Goal: Task Accomplishment & Management: Manage account settings

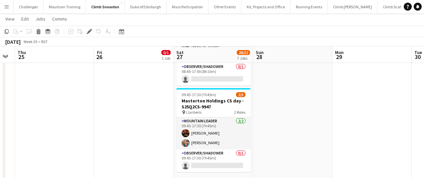
scroll to position [430, 0]
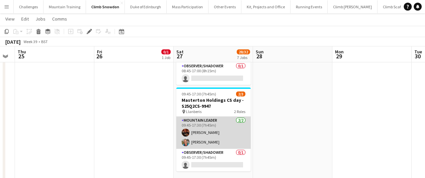
click at [228, 122] on app-card-role "Mountain Leader [DATE] 09:45-17:30 (7h45m) [PERSON_NAME] [PERSON_NAME]" at bounding box center [214, 133] width 74 height 32
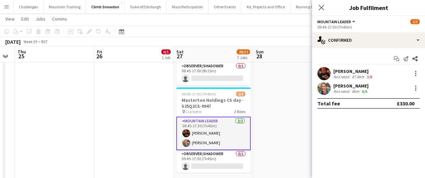
click at [349, 68] on div "[PERSON_NAME]" at bounding box center [354, 71] width 40 height 6
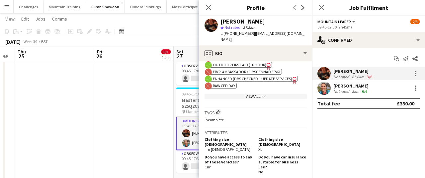
scroll to position [283, 0]
click at [323, 7] on icon "Close pop-in" at bounding box center [321, 7] width 6 height 6
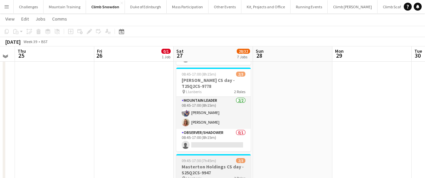
scroll to position [359, 0]
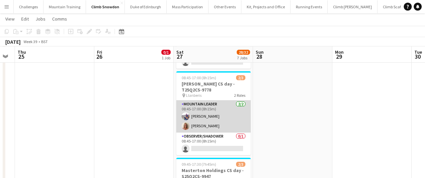
click at [223, 115] on app-card-role "Mountain Leader [DATE] 08:45-17:00 (8h15m) [PERSON_NAME] [PERSON_NAME]" at bounding box center [214, 117] width 74 height 32
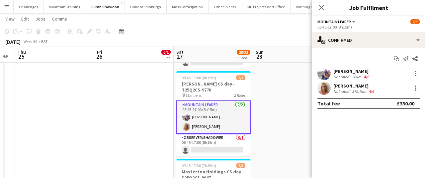
click at [355, 75] on div "28km" at bounding box center [357, 76] width 12 height 5
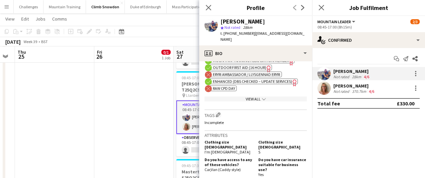
scroll to position [280, 0]
click at [348, 85] on div "[PERSON_NAME]" at bounding box center [355, 86] width 42 height 6
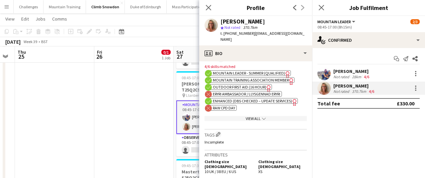
scroll to position [264, 0]
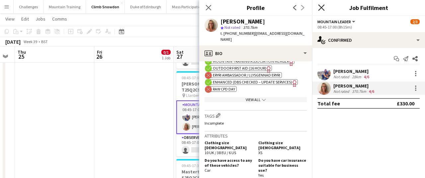
click at [323, 7] on icon "Close pop-in" at bounding box center [321, 7] width 6 height 6
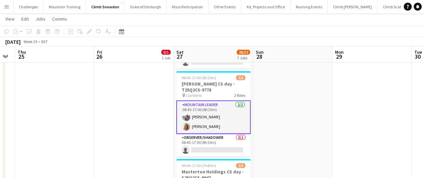
click at [198, 120] on app-card-role "Mountain Leader [DATE] 08:45-17:00 (8h15m) [PERSON_NAME] [PERSON_NAME]" at bounding box center [214, 118] width 74 height 34
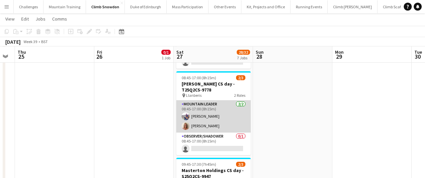
click at [216, 114] on app-card-role "Mountain Leader [DATE] 08:45-17:00 (8h15m) [PERSON_NAME] [PERSON_NAME]" at bounding box center [214, 117] width 74 height 32
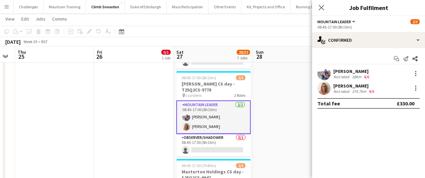
click at [353, 86] on div "[PERSON_NAME]" at bounding box center [355, 86] width 42 height 6
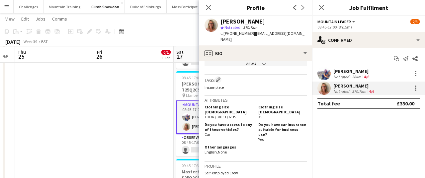
scroll to position [300, 0]
click at [337, 141] on mat-expansion-panel "check Confirmed Start chat Send notification Share [PERSON_NAME] Not rated 28km…" at bounding box center [368, 113] width 113 height 130
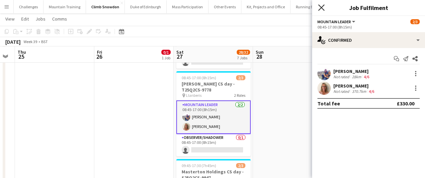
click at [322, 9] on icon "Close pop-in" at bounding box center [321, 7] width 6 height 6
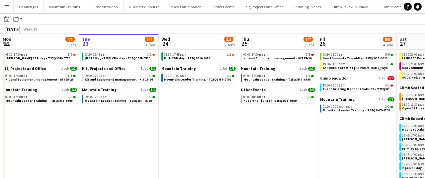
scroll to position [0, 208]
